Goal: Task Accomplishment & Management: Use online tool/utility

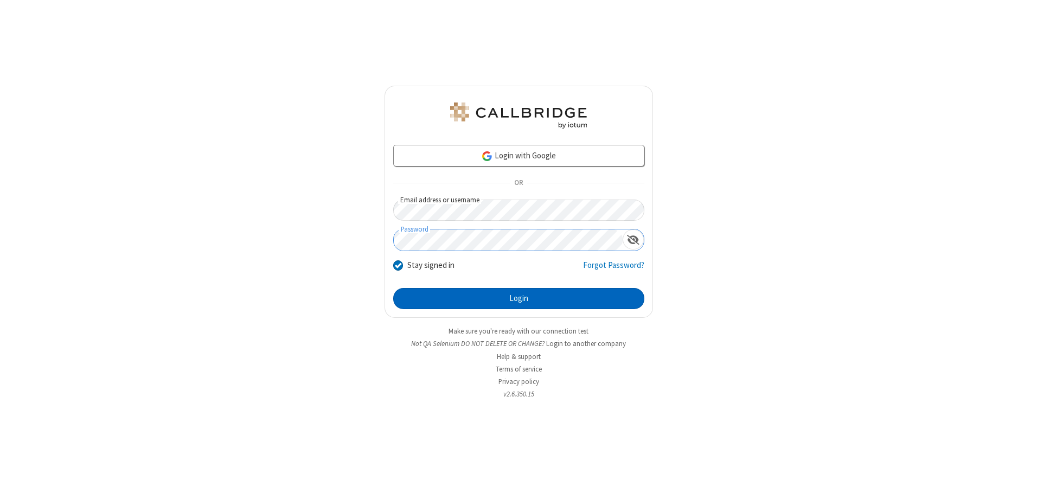
click at [518, 298] on button "Login" at bounding box center [518, 299] width 251 height 22
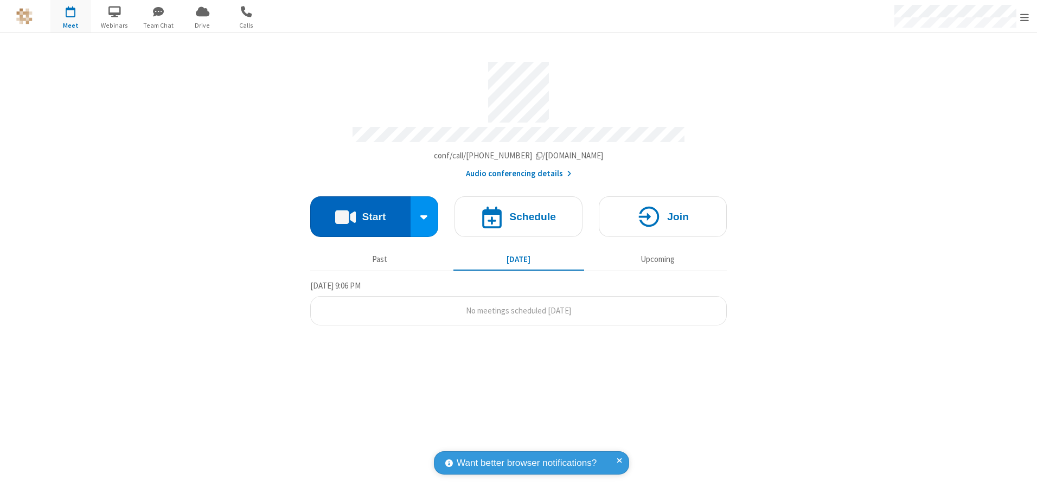
click at [360, 213] on button "Start" at bounding box center [360, 216] width 100 height 41
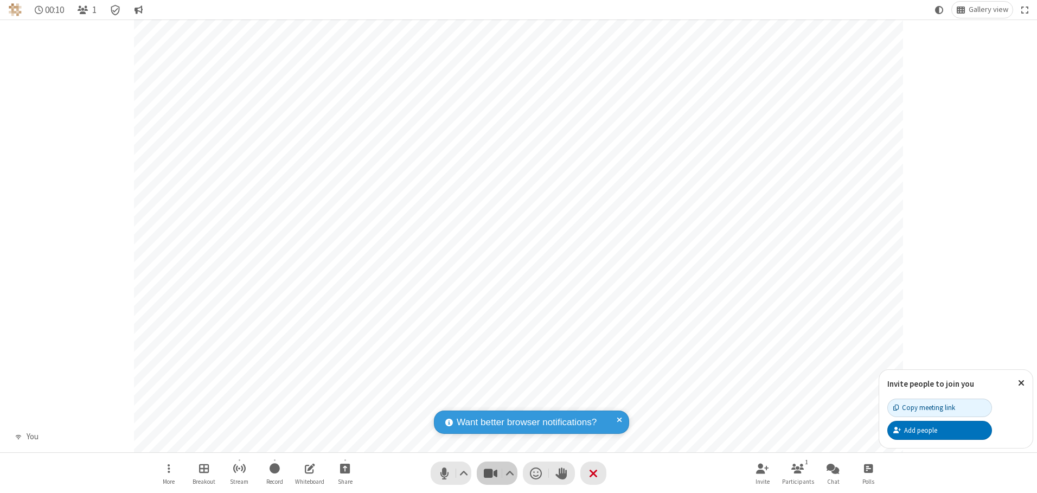
click at [490, 473] on span "Stop video (Alt+V)" at bounding box center [490, 473] width 16 height 16
click at [490, 473] on span "Start video (Alt+V)" at bounding box center [490, 473] width 16 height 16
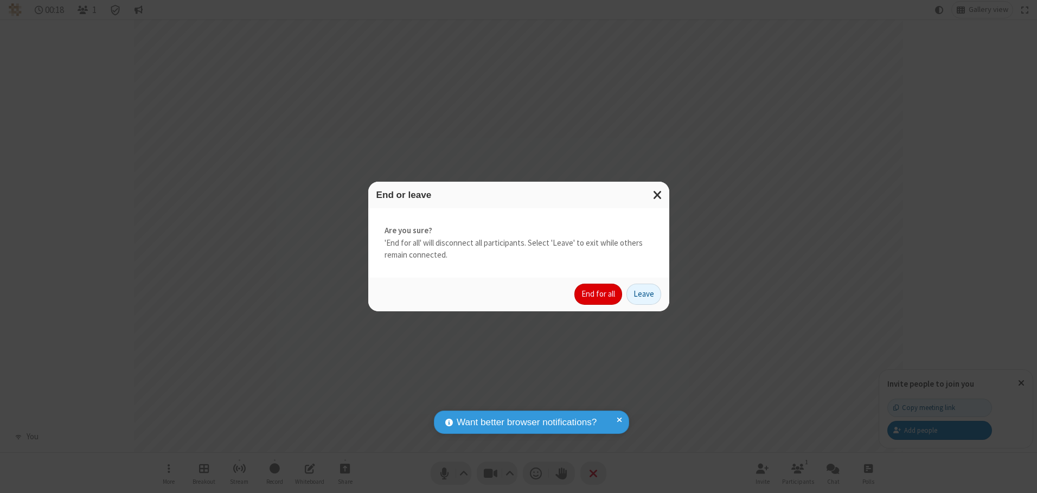
click at [599, 294] on button "End for all" at bounding box center [598, 295] width 48 height 22
